Goal: Register for event/course

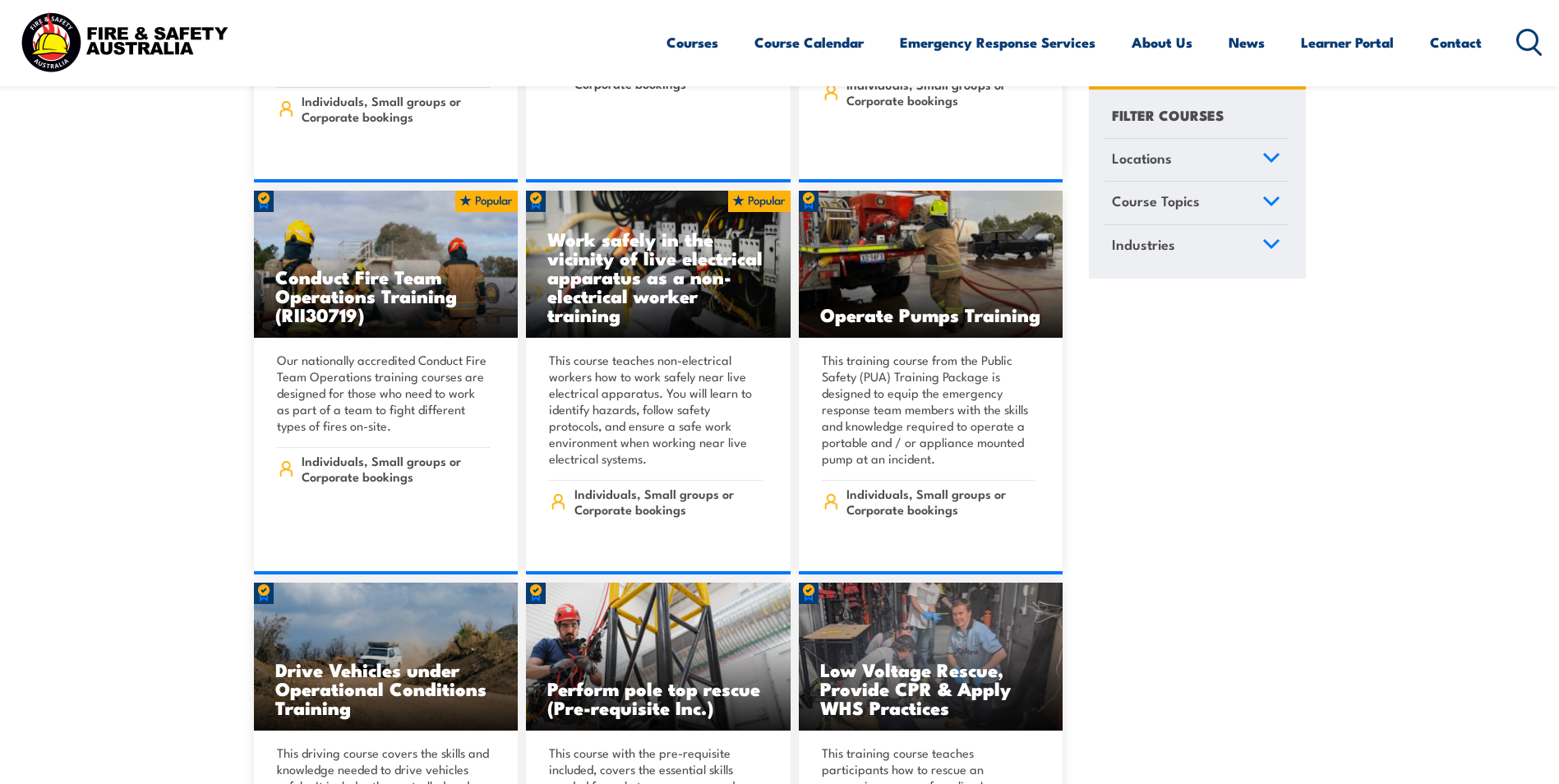
scroll to position [3370, 0]
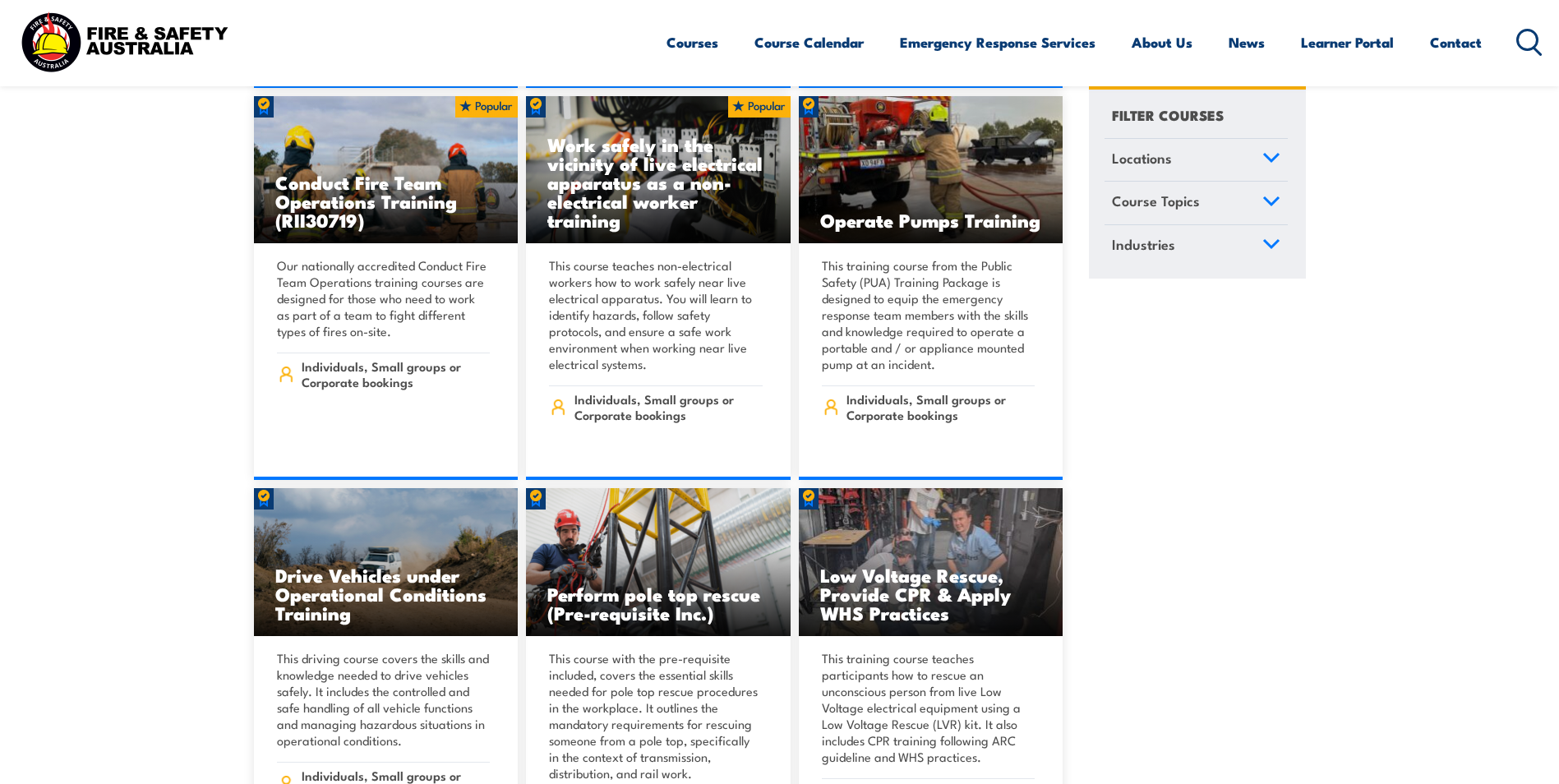
click at [1161, 151] on span "Locations" at bounding box center [1142, 158] width 60 height 22
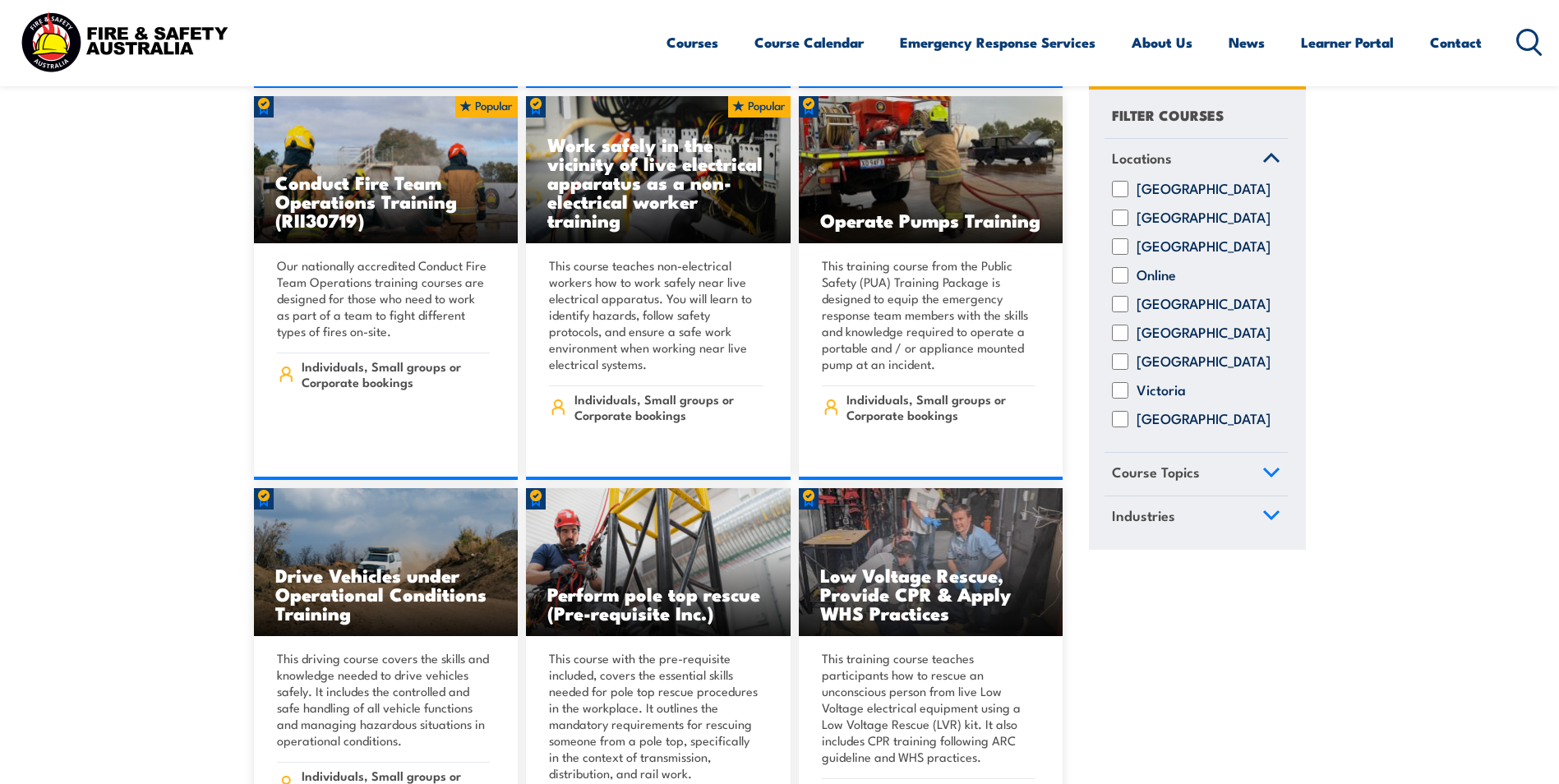
click at [1119, 256] on input "[GEOGRAPHIC_DATA]" at bounding box center [1121, 248] width 16 height 16
checkbox input "true"
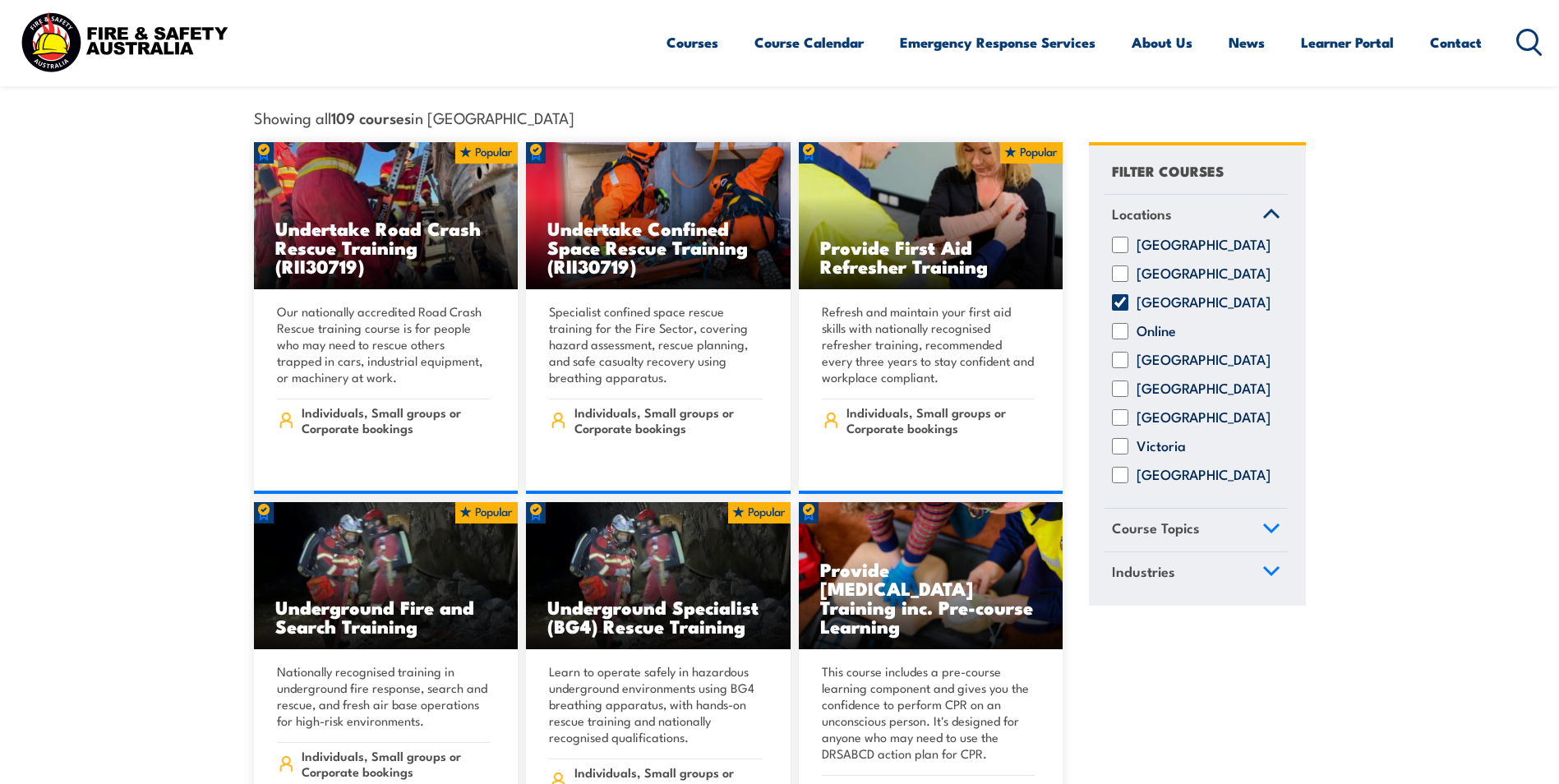
scroll to position [575, 0]
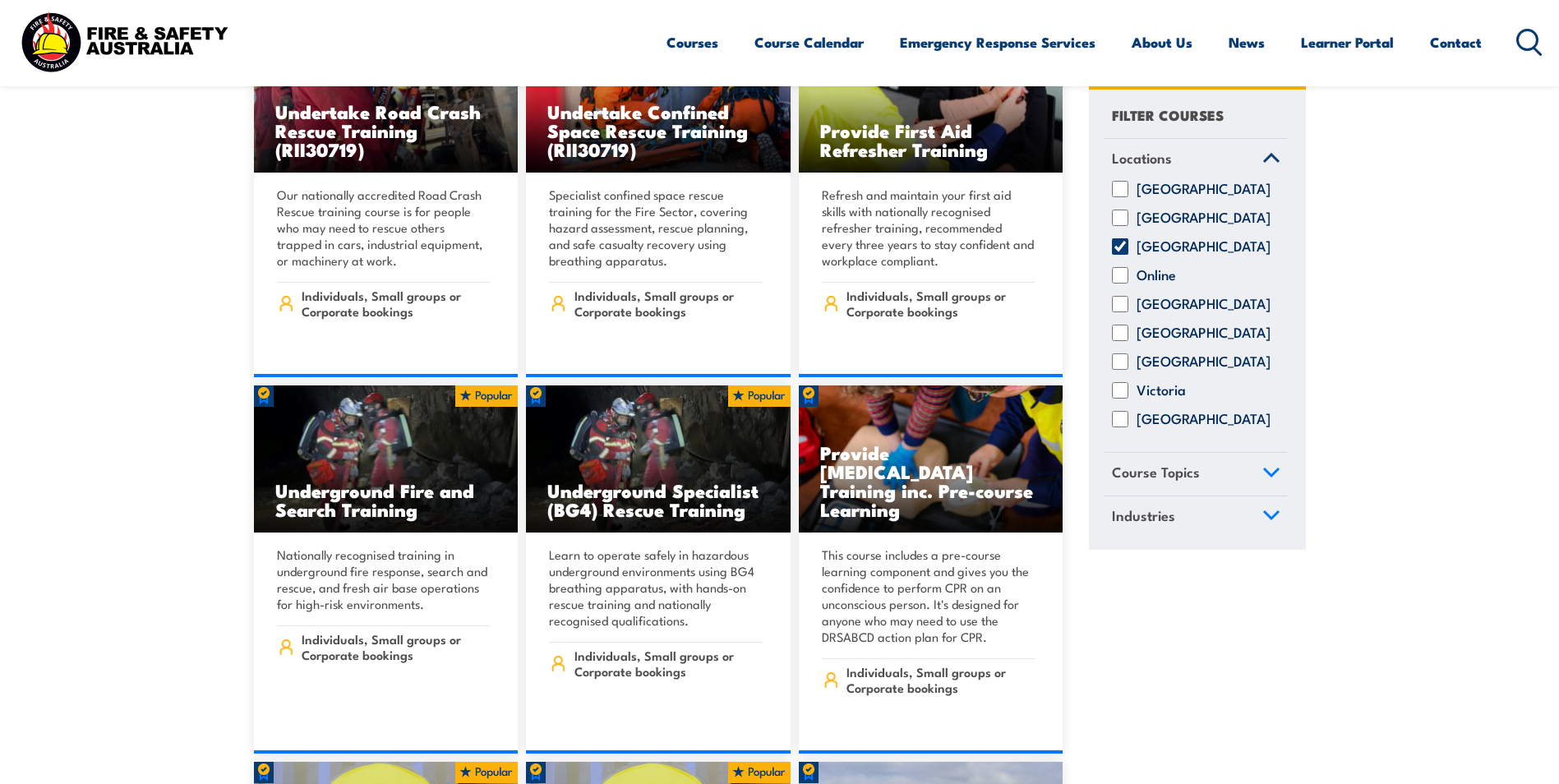
click at [1239, 495] on link "Course Topics" at bounding box center [1196, 475] width 183 height 43
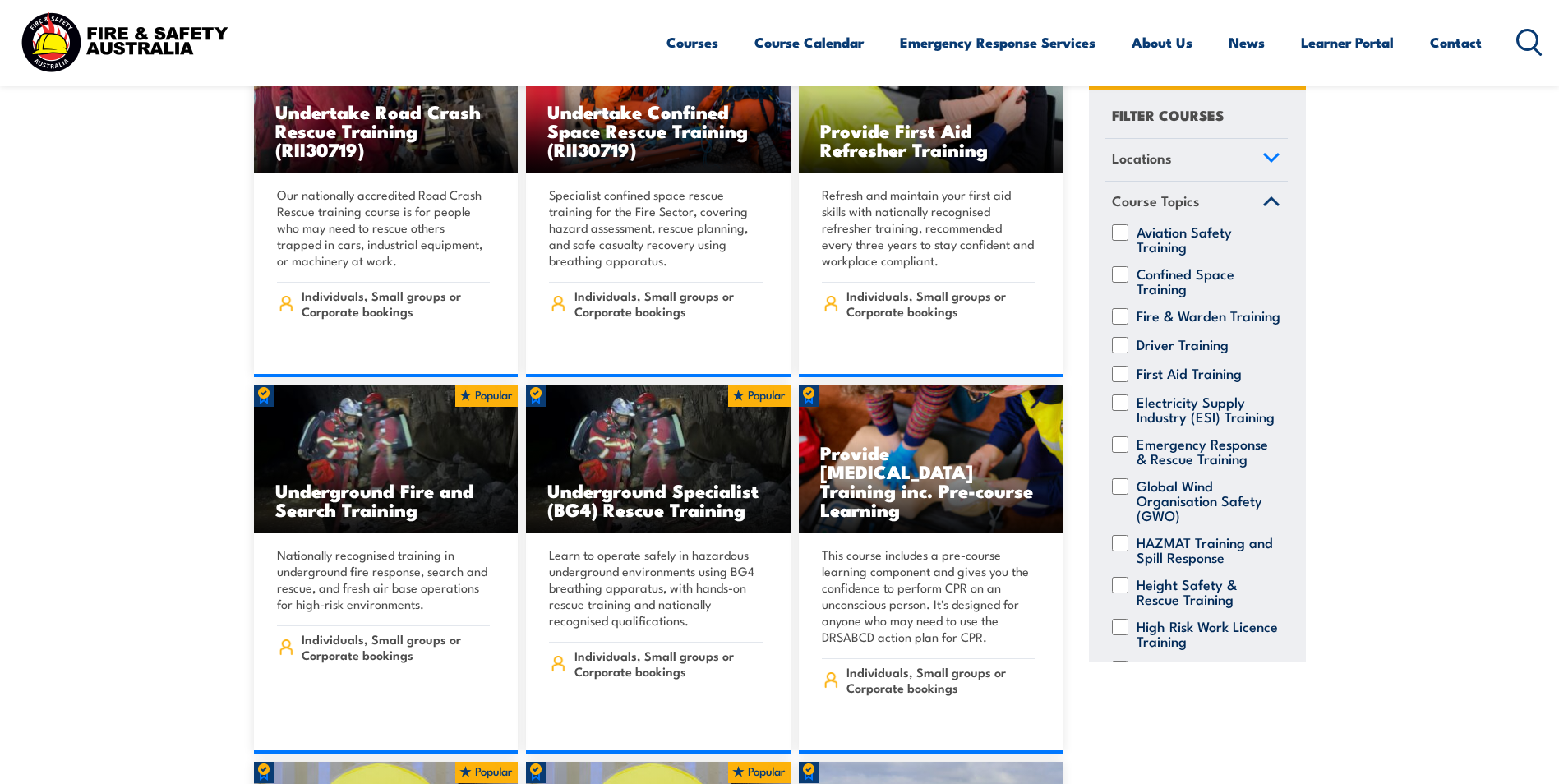
click at [1126, 383] on input "First Aid Training" at bounding box center [1121, 374] width 16 height 16
checkbox input "true"
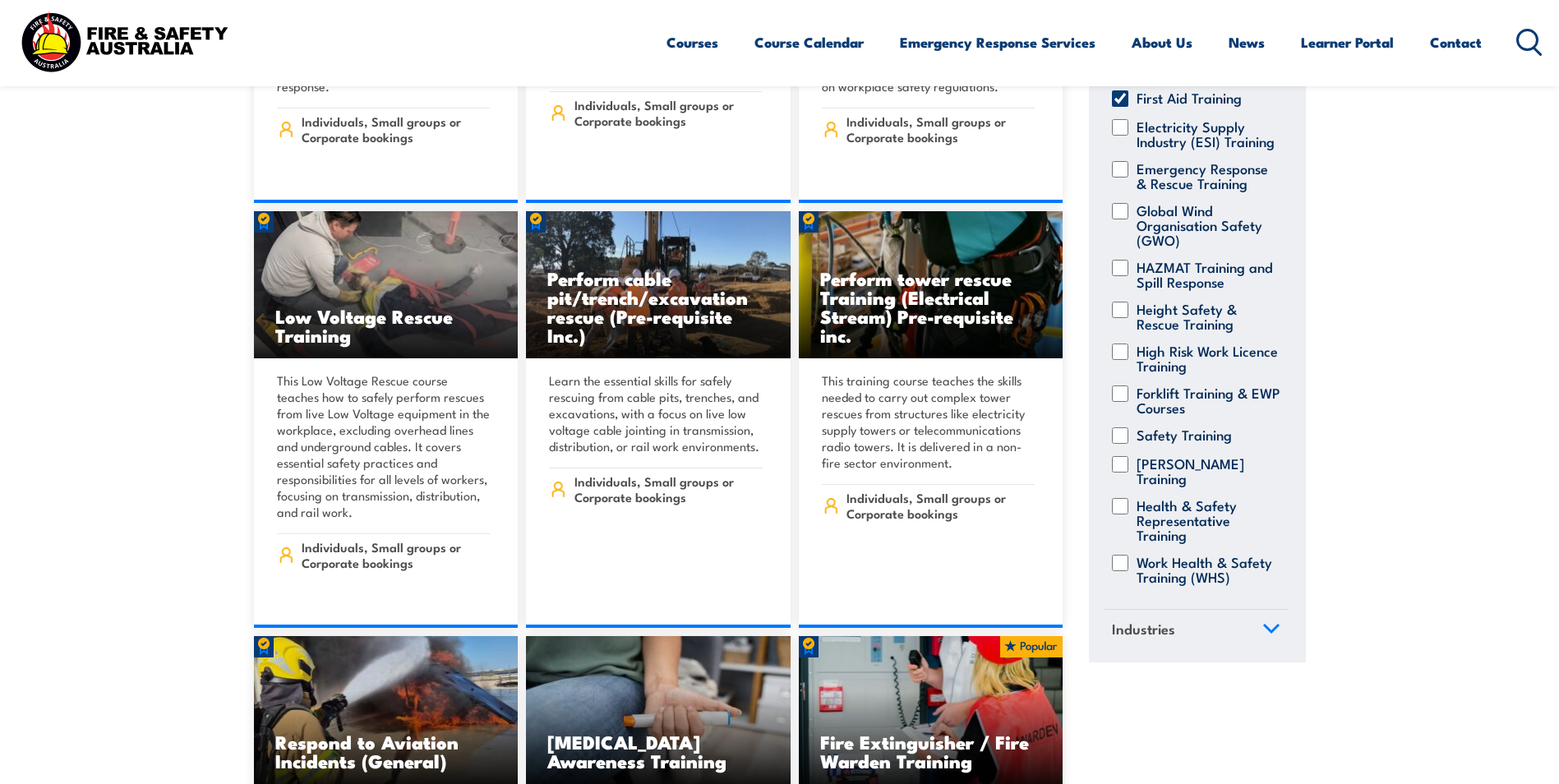
scroll to position [589, 0]
click at [1245, 623] on link "Industries" at bounding box center [1196, 631] width 183 height 43
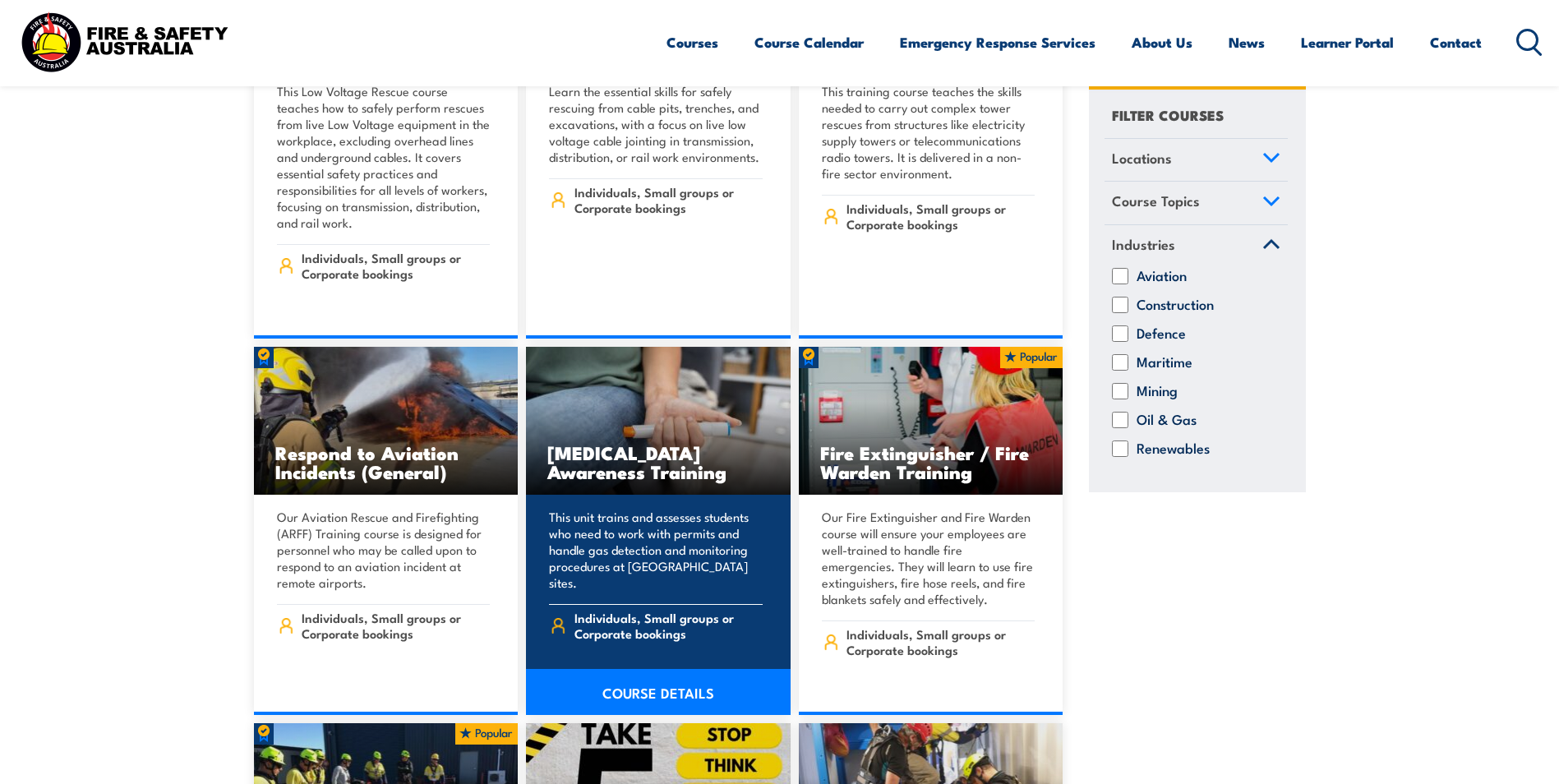
scroll to position [3534, 0]
